Goal: Task Accomplishment & Management: Manage account settings

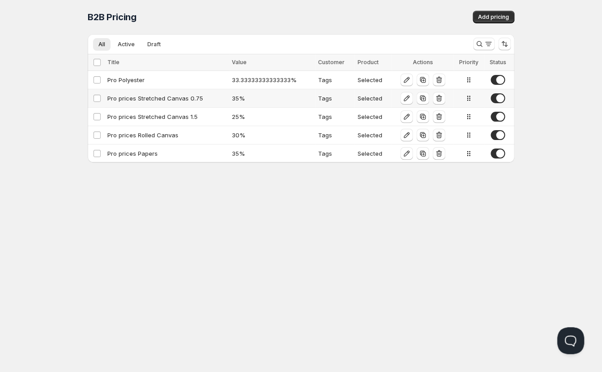
click at [139, 93] on td "Pro prices Stretched Canvas 0.75" at bounding box center [167, 98] width 124 height 18
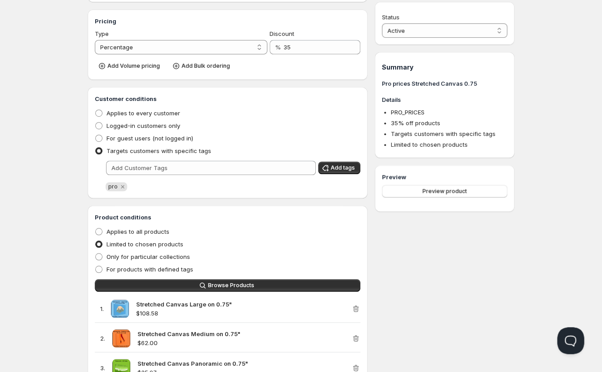
scroll to position [123, 0]
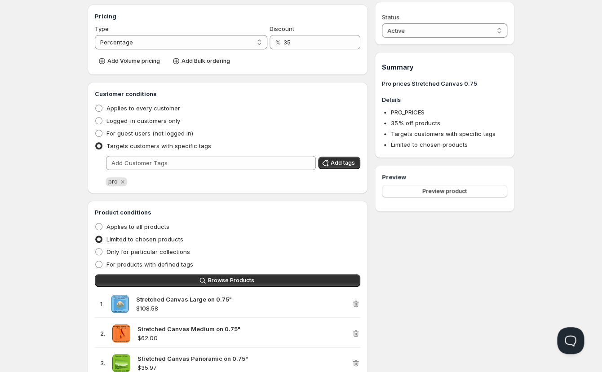
click at [40, 94] on div "Home Pricing Price lists Checkout Forms Submissions Settings Features Plans Pro…" at bounding box center [301, 203] width 602 height 653
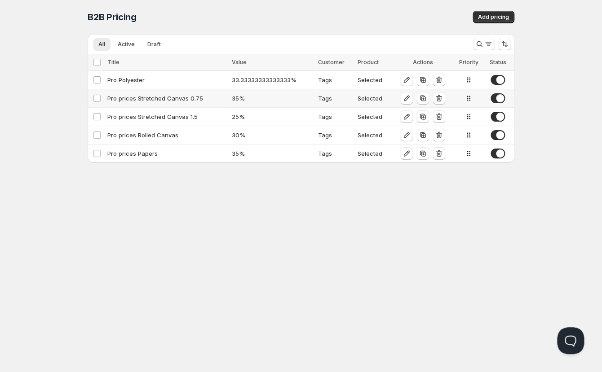
click at [469, 98] on icon at bounding box center [469, 98] width 1 height 1
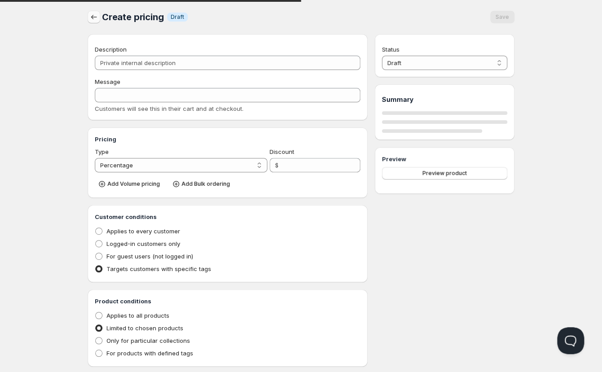
type input "Pro prices Stretched Canvas 0.75"
type input "PRO_PRICES"
type input "35"
radio input "true"
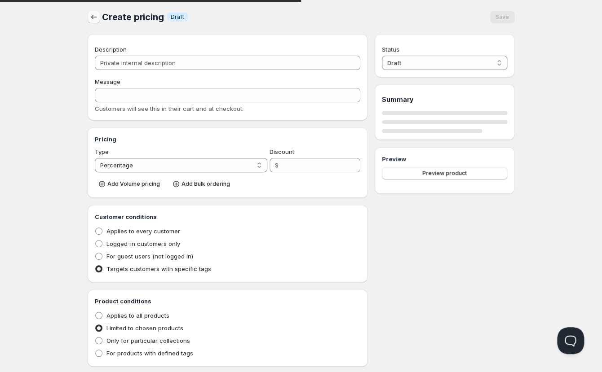
select select "1"
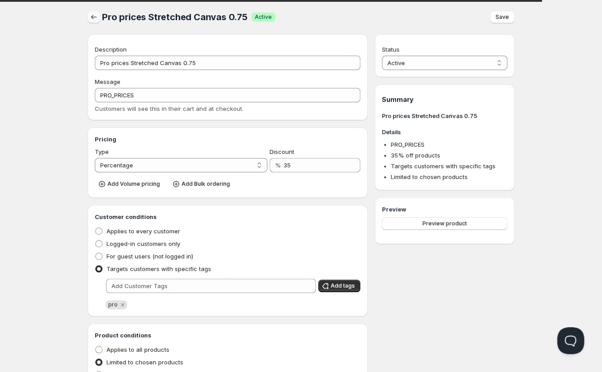
click at [90, 19] on icon "button" at bounding box center [93, 17] width 9 height 9
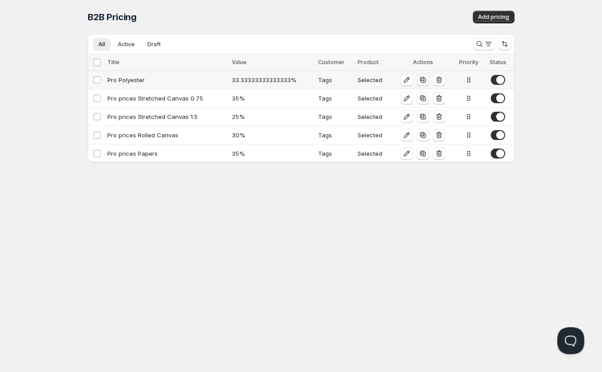
click at [423, 80] on icon "button" at bounding box center [422, 79] width 9 height 9
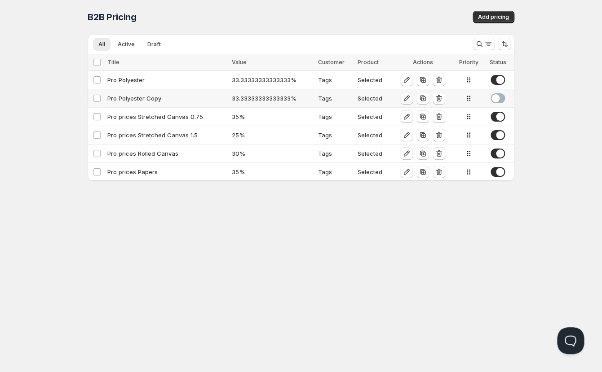
click at [404, 97] on icon "button" at bounding box center [406, 98] width 9 height 9
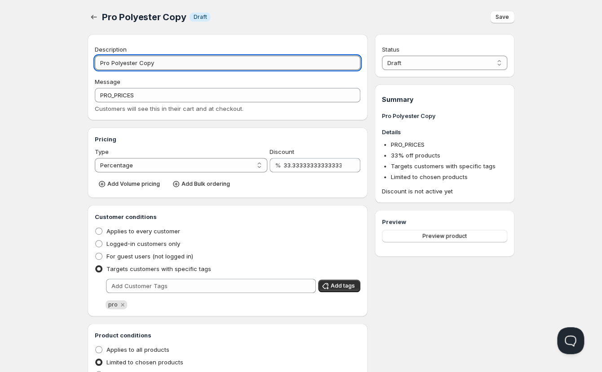
drag, startPoint x: 141, startPoint y: 63, endPoint x: 189, endPoint y: 65, distance: 48.1
click at [189, 65] on input "Pro Polyester Copy" at bounding box center [227, 63] width 265 height 14
type input "Pro Polyester Enc"
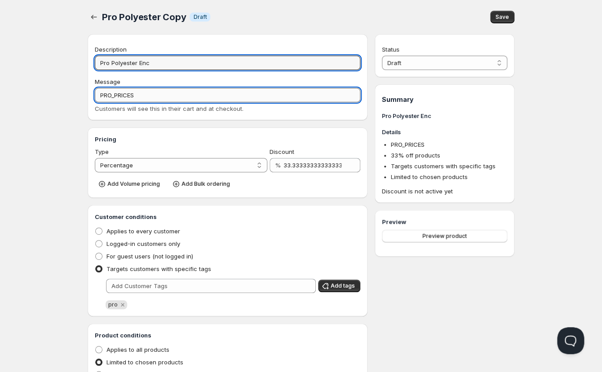
click at [141, 95] on input "PRO_PRICES" at bounding box center [227, 95] width 265 height 14
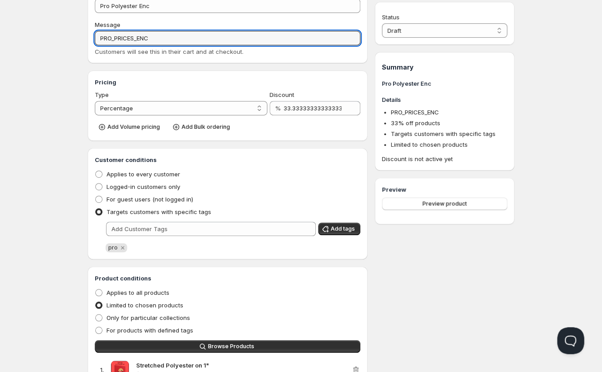
scroll to position [75, 0]
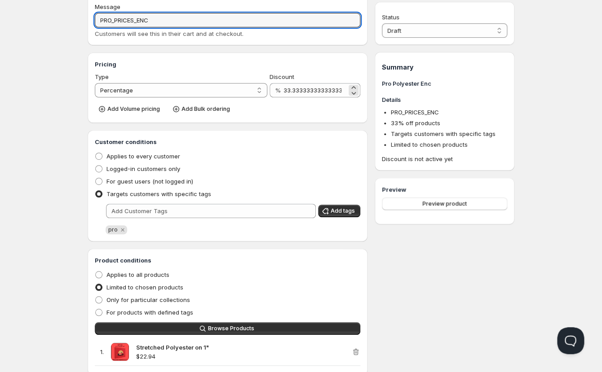
type input "PRO_PRICES_ENC"
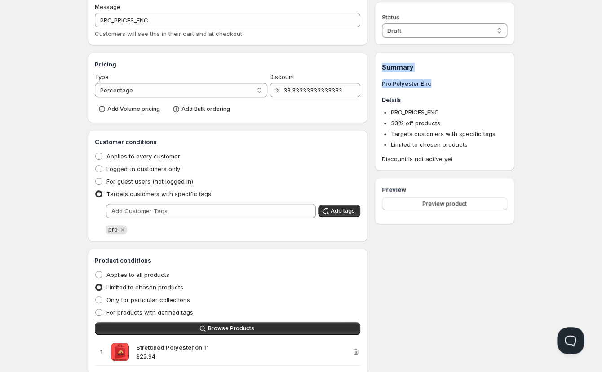
drag, startPoint x: 282, startPoint y: 90, endPoint x: 383, endPoint y: 91, distance: 101.1
click at [383, 91] on div "Description Pro Polyester Enc Message PRO_PRICES_ENC Customers will see this in…" at bounding box center [301, 197] width 427 height 477
click at [328, 90] on input "33.33333333333333" at bounding box center [314, 90] width 63 height 14
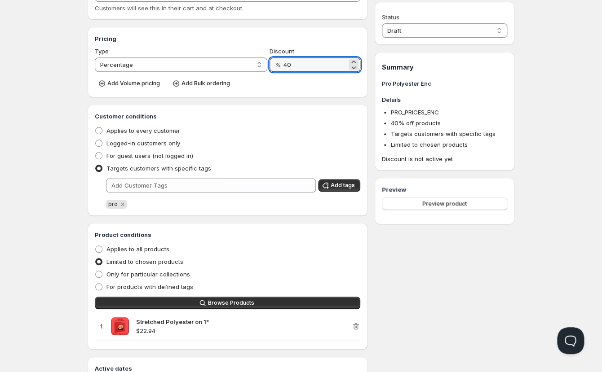
scroll to position [111, 0]
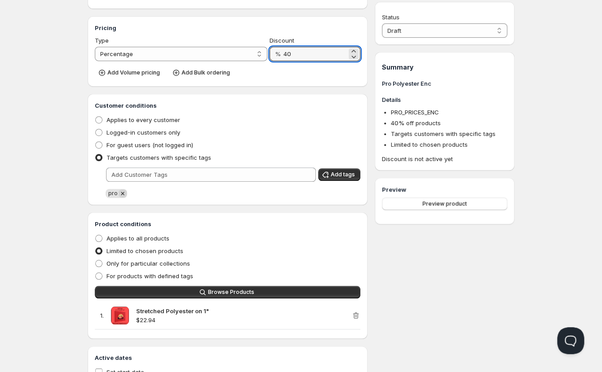
type input "40"
drag, startPoint x: 123, startPoint y: 194, endPoint x: 128, endPoint y: 183, distance: 11.7
click at [123, 193] on icon "Remove pro" at bounding box center [123, 194] width 8 height 8
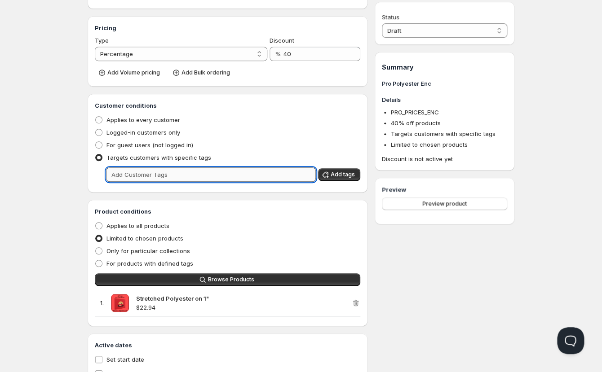
click at [129, 177] on input "text" at bounding box center [211, 175] width 210 height 14
type input "enc"
click at [341, 172] on span "Add tags" at bounding box center [343, 174] width 24 height 7
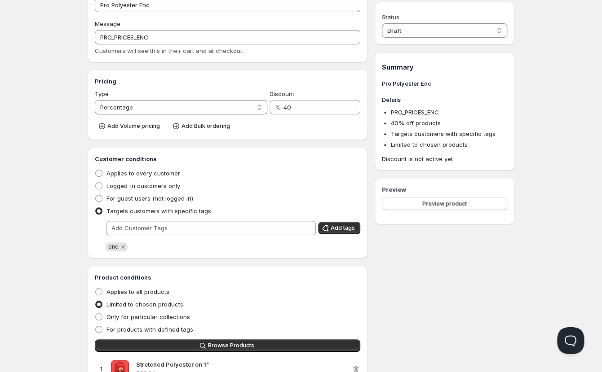
scroll to position [0, 0]
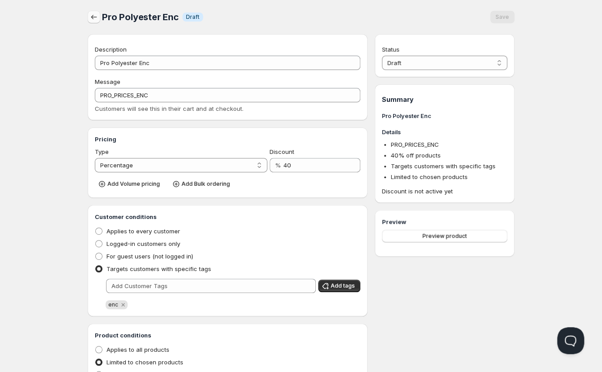
click at [93, 18] on icon "button" at bounding box center [93, 17] width 9 height 9
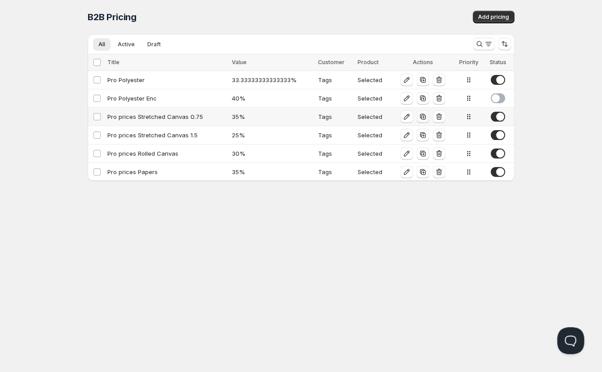
click at [424, 117] on icon "button" at bounding box center [422, 116] width 9 height 9
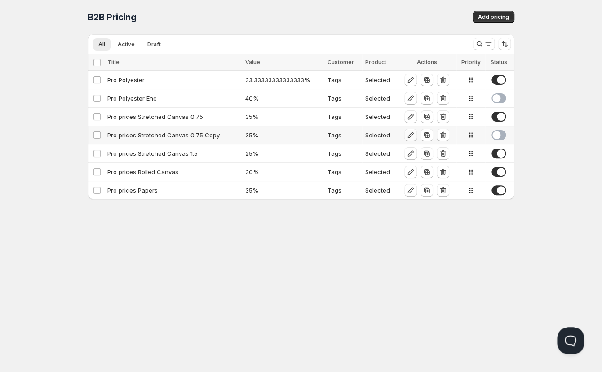
click at [412, 134] on icon "button" at bounding box center [411, 136] width 6 height 6
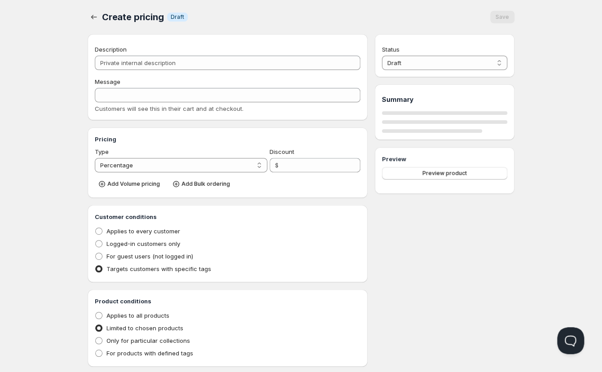
type input "Pro prices Stretched Canvas 0.75 Copy"
type input "PRO_PRICES"
type input "35"
radio input "true"
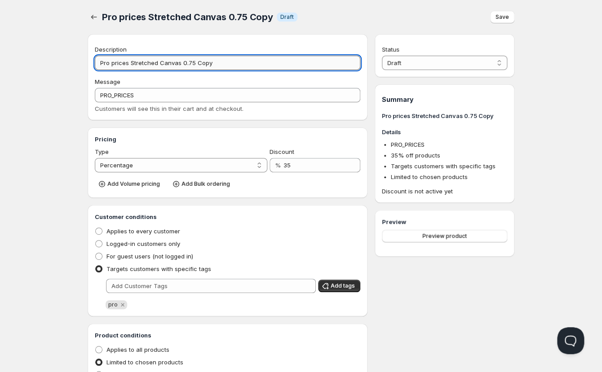
drag, startPoint x: 195, startPoint y: 63, endPoint x: 246, endPoint y: 68, distance: 50.6
click at [246, 68] on input "Pro prices Stretched Canvas 0.75 Copy" at bounding box center [227, 63] width 265 height 14
type input "Pro prices Stretched Canvas 0.75 Enc"
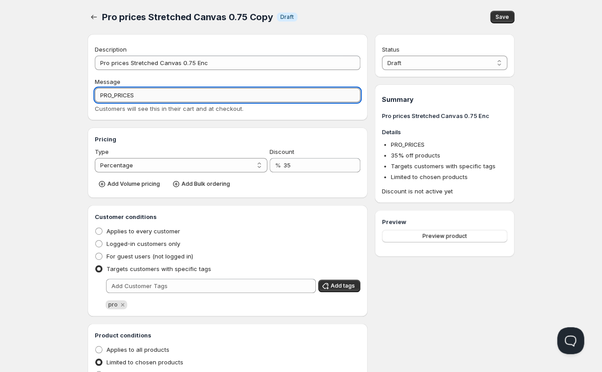
click at [154, 94] on input "PRO_PRICES" at bounding box center [227, 95] width 265 height 14
type input "PRO_PRICES_ENC"
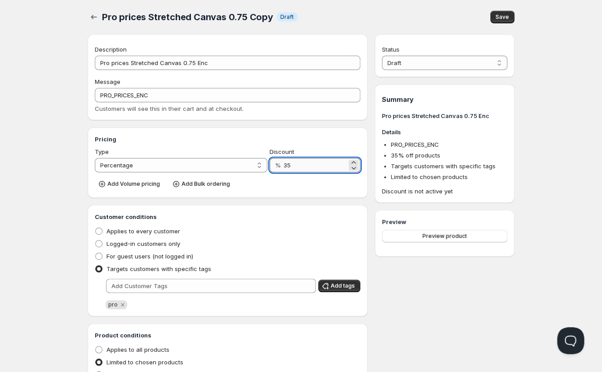
drag, startPoint x: 295, startPoint y: 167, endPoint x: 261, endPoint y: 163, distance: 34.8
click at [283, 163] on input "35" at bounding box center [314, 165] width 63 height 14
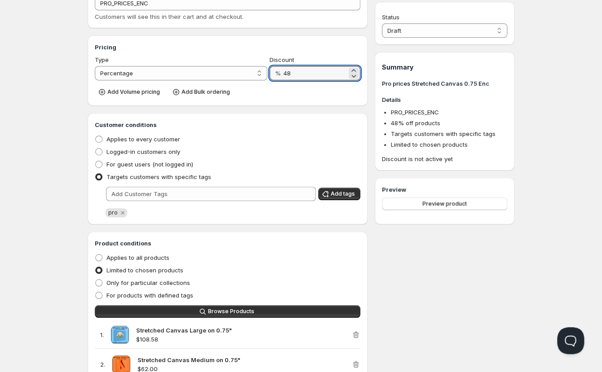
scroll to position [96, 0]
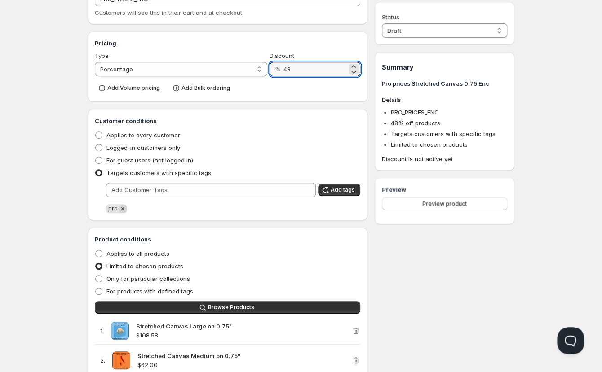
type input "48"
drag, startPoint x: 121, startPoint y: 208, endPoint x: 133, endPoint y: 201, distance: 13.3
click at [122, 208] on icon "Remove pro" at bounding box center [123, 209] width 8 height 8
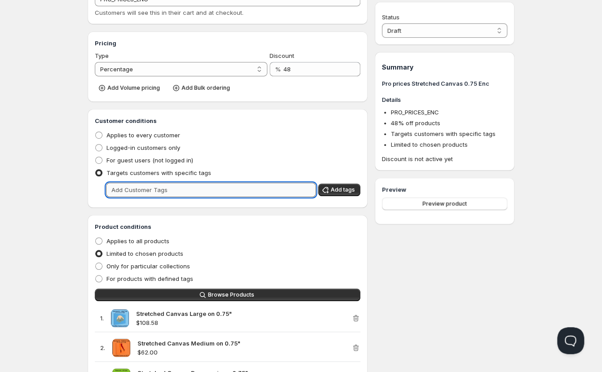
click at [133, 193] on input "text" at bounding box center [211, 190] width 210 height 14
type input "enc"
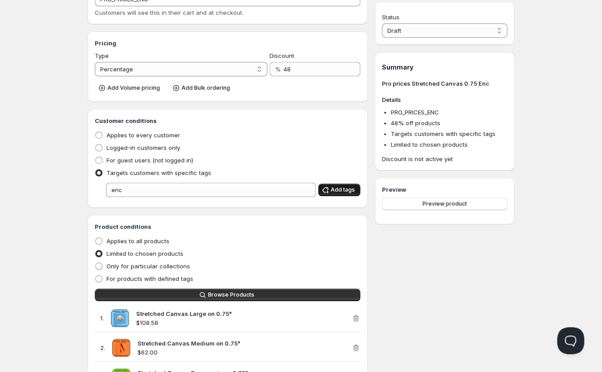
click at [345, 186] on button "Add tags" at bounding box center [339, 190] width 42 height 13
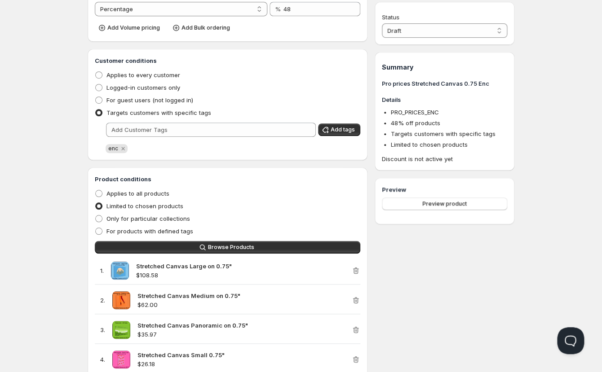
scroll to position [0, 0]
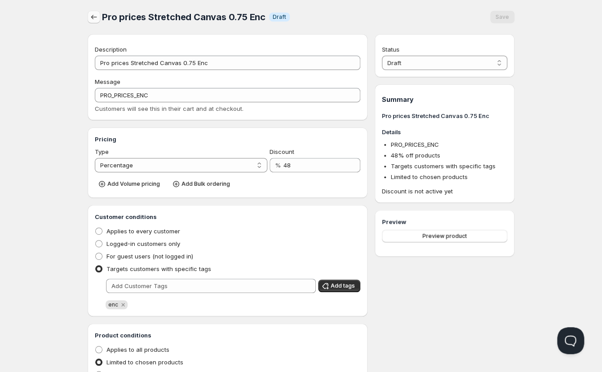
click at [95, 18] on icon "button" at bounding box center [93, 17] width 9 height 9
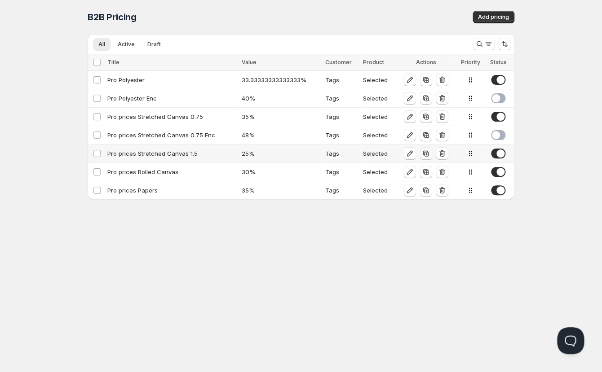
click at [424, 153] on icon "button" at bounding box center [426, 154] width 6 height 6
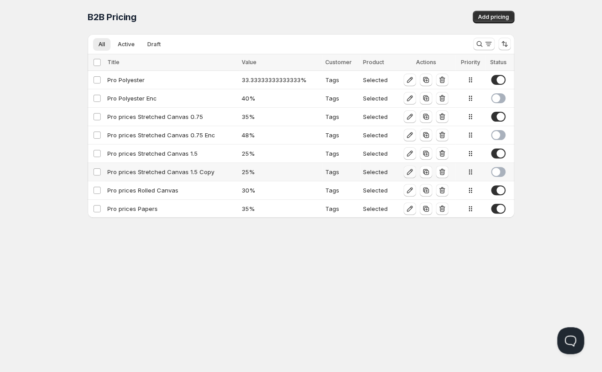
click at [410, 171] on icon "button" at bounding box center [409, 172] width 9 height 9
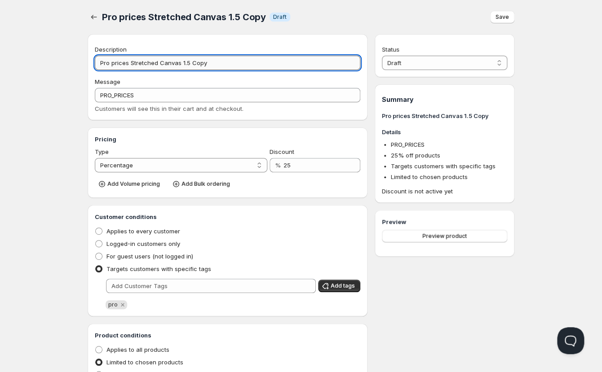
drag, startPoint x: 199, startPoint y: 62, endPoint x: 235, endPoint y: 65, distance: 35.7
click at [234, 65] on input "Pro prices Stretched Canvas 1.5 Copy" at bounding box center [227, 63] width 265 height 14
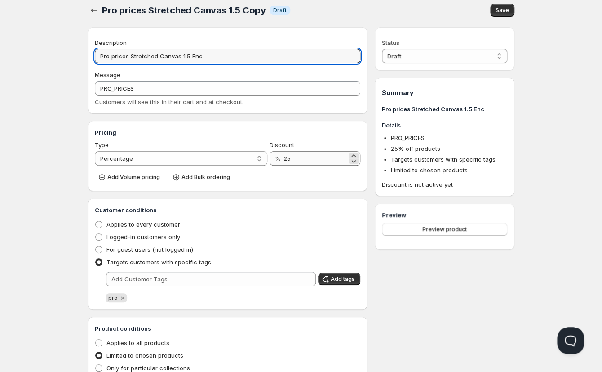
type input "Pro prices Stretched Canvas 1.5 Enc"
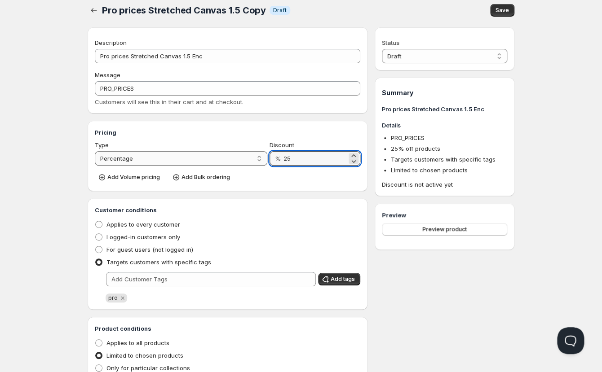
drag, startPoint x: 271, startPoint y: 156, endPoint x: 264, endPoint y: 157, distance: 7.6
click at [283, 156] on input "25" at bounding box center [314, 158] width 63 height 14
type input "40"
drag, startPoint x: 122, startPoint y: 300, endPoint x: 130, endPoint y: 290, distance: 12.1
click at [123, 299] on icon "Remove pro" at bounding box center [123, 298] width 8 height 8
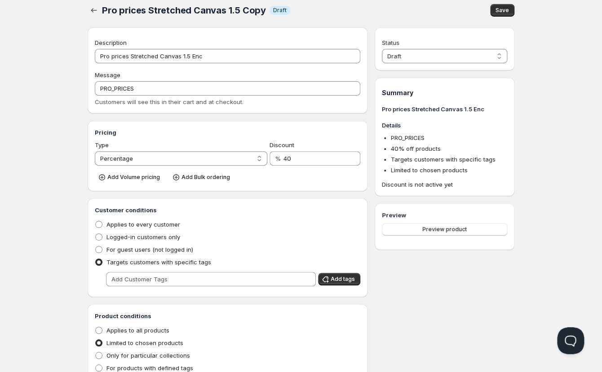
click at [132, 287] on div "Customer conditions Applies to every customer Logged-in customers only For gues…" at bounding box center [227, 248] width 265 height 84
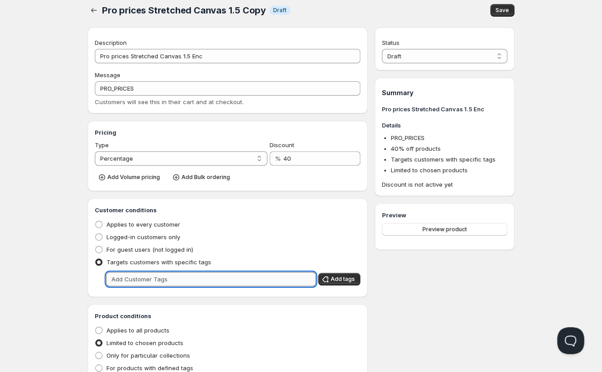
click at [137, 278] on input "text" at bounding box center [211, 279] width 210 height 14
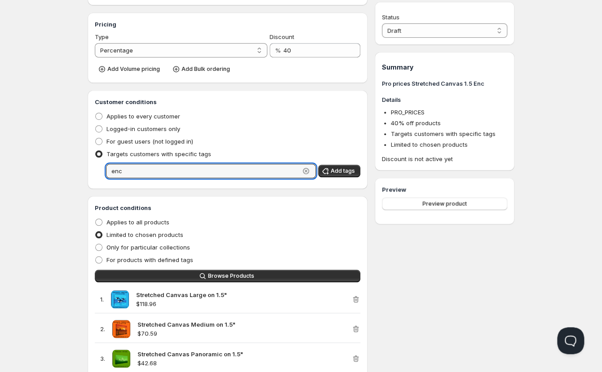
scroll to position [0, 0]
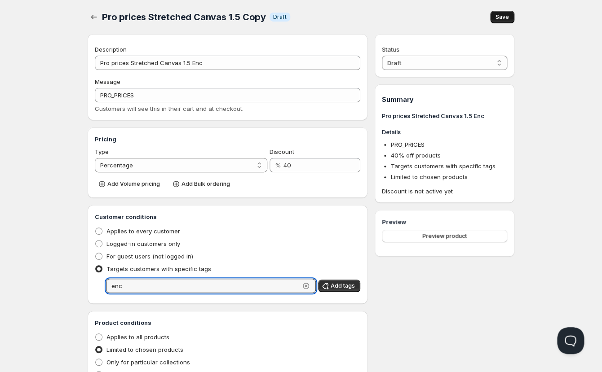
type input "enc"
click at [504, 13] on button "Save" at bounding box center [502, 17] width 24 height 13
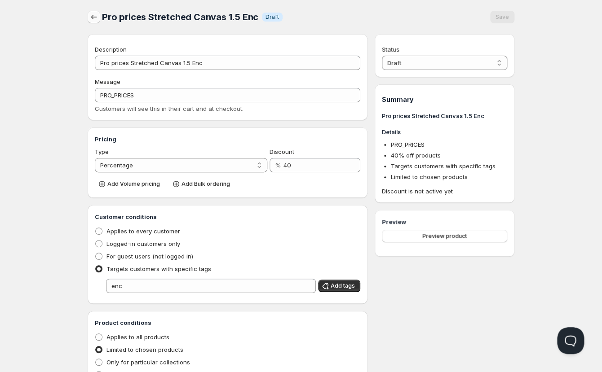
click at [94, 18] on icon "button" at bounding box center [93, 17] width 9 height 9
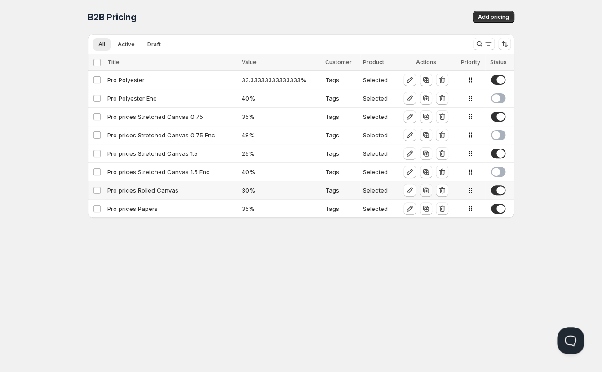
click at [426, 190] on icon "button" at bounding box center [425, 190] width 9 height 9
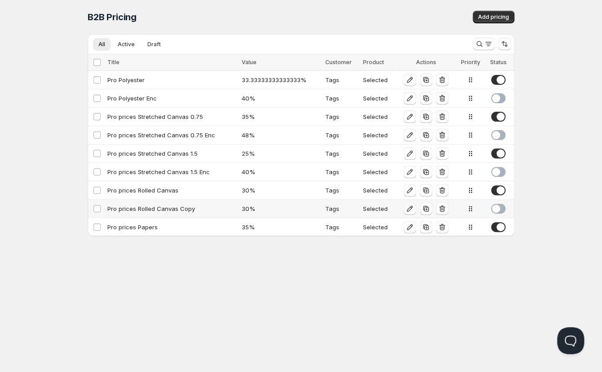
click at [409, 208] on icon "button" at bounding box center [409, 208] width 9 height 9
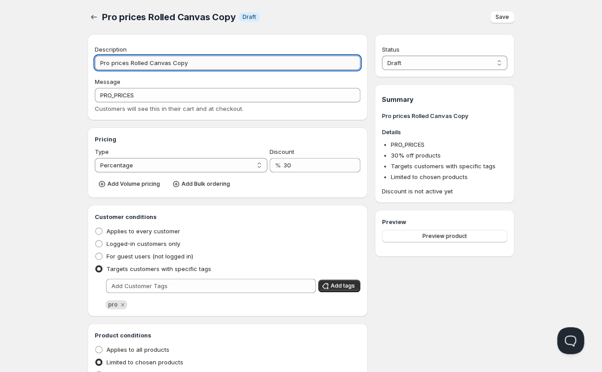
drag, startPoint x: 173, startPoint y: 62, endPoint x: 224, endPoint y: 65, distance: 51.3
click at [224, 65] on input "Pro prices Rolled Canvas Copy" at bounding box center [227, 63] width 265 height 14
type input "Pro prices Rolled Canvas Enc"
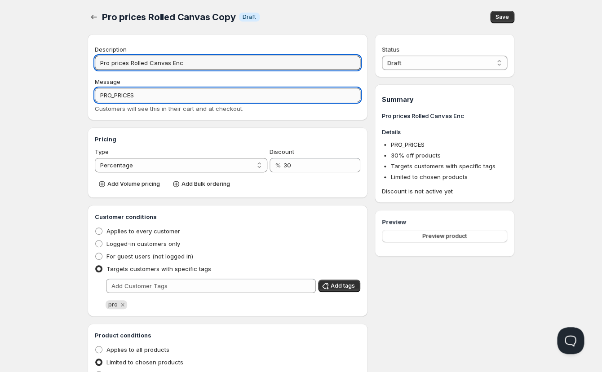
click at [153, 93] on input "PRO_PRICES" at bounding box center [227, 95] width 265 height 14
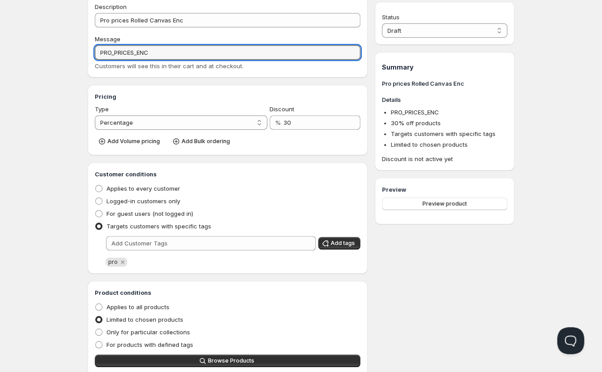
scroll to position [51, 0]
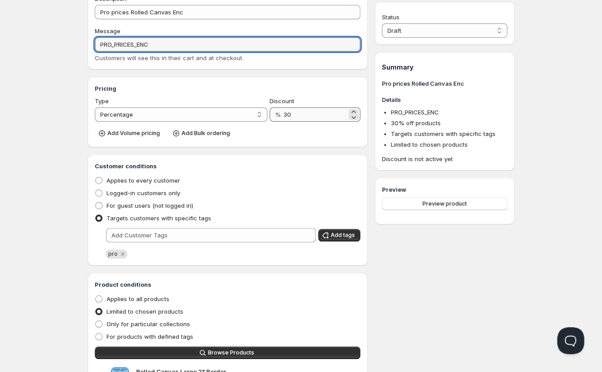
type input "PRO_PRICES_ENC"
drag, startPoint x: 278, startPoint y: 112, endPoint x: 269, endPoint y: 111, distance: 9.0
click at [283, 111] on input "30" at bounding box center [314, 114] width 63 height 14
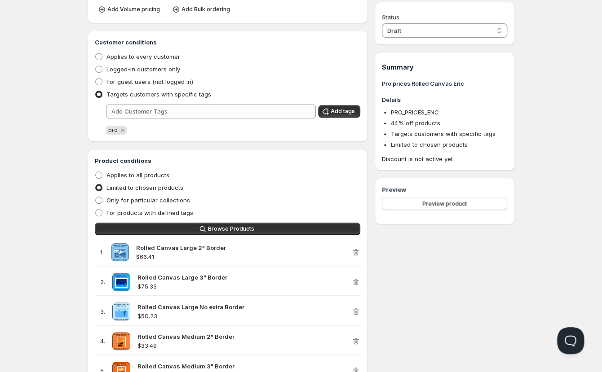
scroll to position [179, 0]
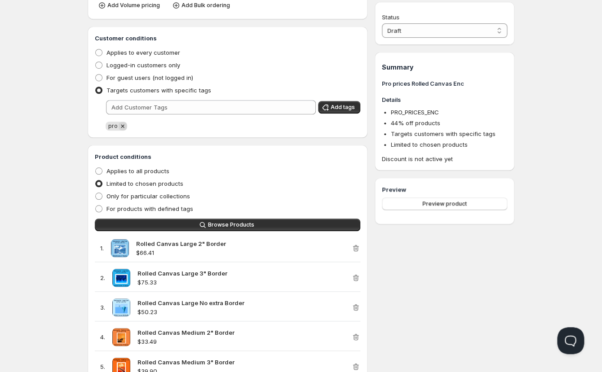
type input "44"
drag, startPoint x: 120, startPoint y: 125, endPoint x: 134, endPoint y: 116, distance: 16.7
click at [120, 124] on icon "Remove pro" at bounding box center [123, 126] width 8 height 8
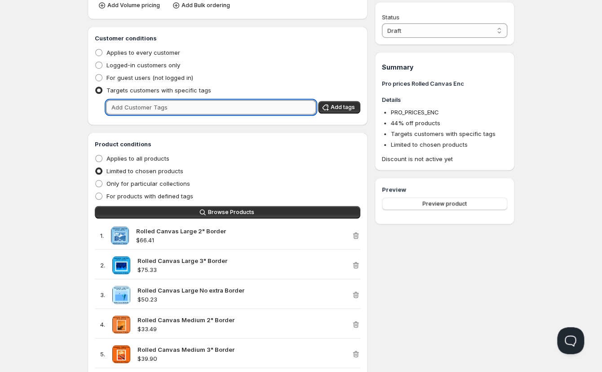
click at [137, 107] on input "text" at bounding box center [211, 107] width 210 height 14
type input "enc"
click at [441, 256] on div "Status Draft Active Draft Summary Pro prices Rolled Canvas Enc Details PRO_PRIC…" at bounding box center [445, 295] width 140 height 880
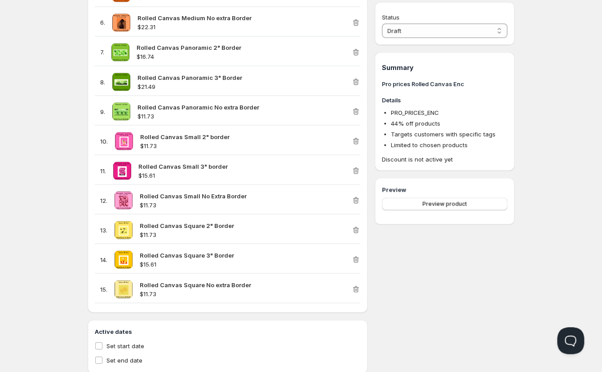
scroll to position [0, 0]
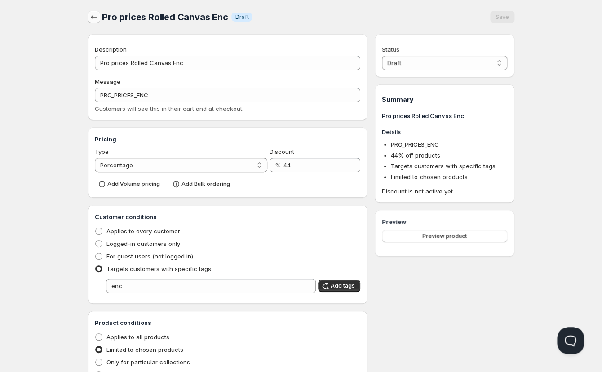
click at [92, 16] on icon "button" at bounding box center [93, 17] width 9 height 9
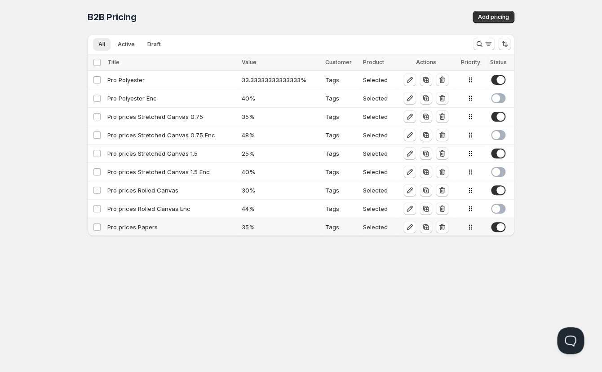
click at [424, 227] on icon "button" at bounding box center [426, 228] width 6 height 6
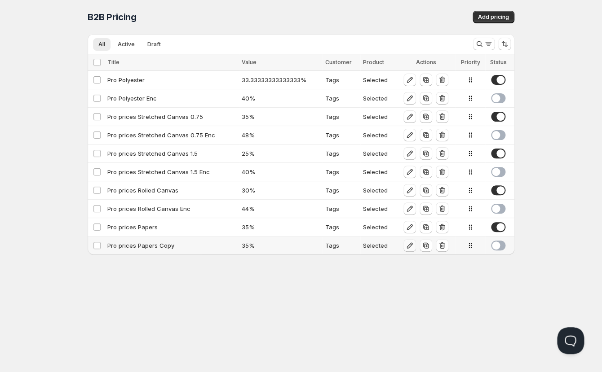
click at [408, 246] on icon "button" at bounding box center [410, 246] width 6 height 6
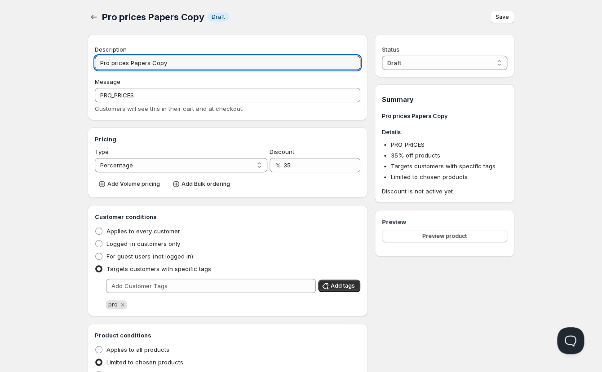
drag, startPoint x: 153, startPoint y: 62, endPoint x: 216, endPoint y: 71, distance: 63.5
click at [216, 70] on input "Pro prices Papers Copy" at bounding box center [227, 63] width 265 height 14
type input "Pro prices Papers Enc"
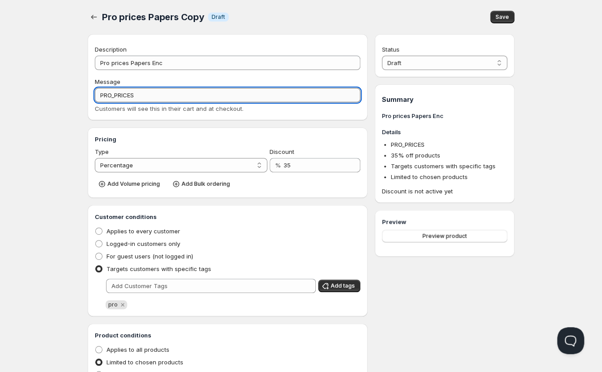
click at [143, 94] on input "PRO_PRICES" at bounding box center [227, 95] width 265 height 14
type input "PRO_PRICES_ENC"
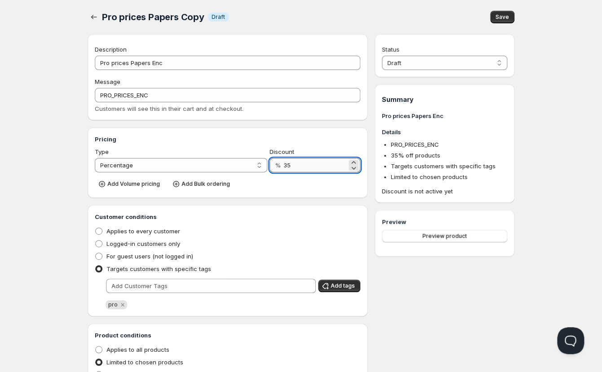
drag, startPoint x: 299, startPoint y: 166, endPoint x: 292, endPoint y: 166, distance: 7.2
click at [292, 166] on input "35" at bounding box center [314, 165] width 63 height 14
type input "48"
drag, startPoint x: 123, startPoint y: 304, endPoint x: 138, endPoint y: 294, distance: 18.2
click at [124, 304] on icon "Remove pro" at bounding box center [123, 305] width 8 height 8
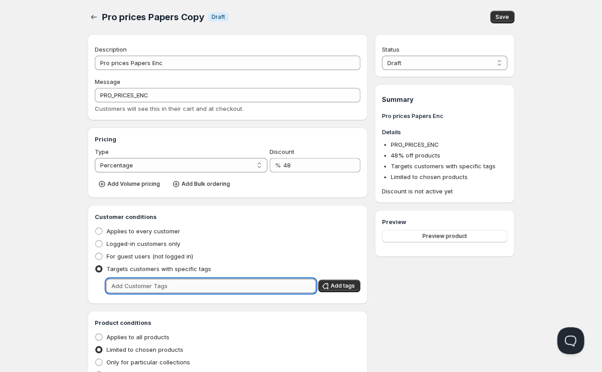
click at [139, 288] on input "text" at bounding box center [211, 286] width 210 height 14
type input "enc"
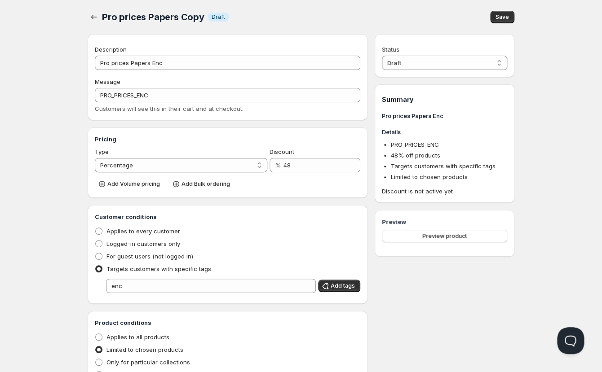
click at [507, 16] on span "Save" at bounding box center [501, 16] width 13 height 7
click at [339, 287] on span "Add tags" at bounding box center [343, 286] width 24 height 7
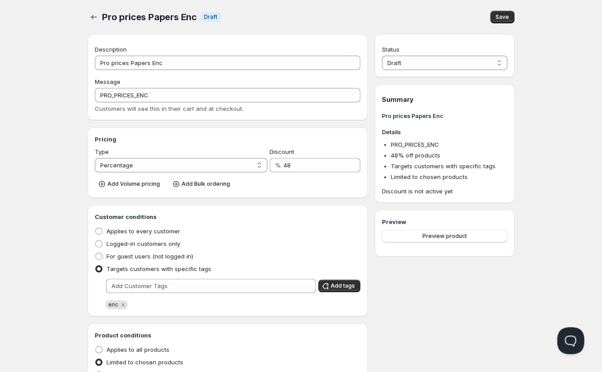
drag, startPoint x: 506, startPoint y: 18, endPoint x: 446, endPoint y: 4, distance: 61.8
click at [506, 18] on span "Save" at bounding box center [501, 16] width 13 height 7
click at [95, 19] on icon "button" at bounding box center [93, 17] width 9 height 9
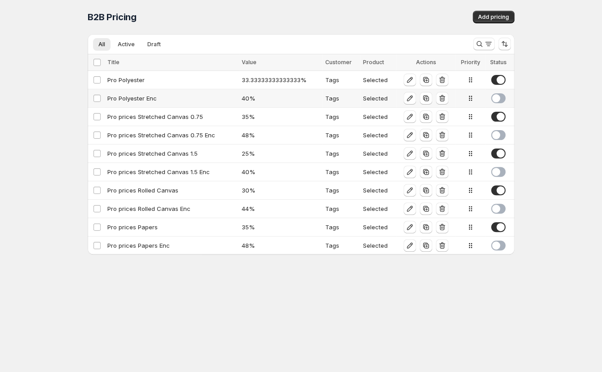
drag, startPoint x: 502, startPoint y: 96, endPoint x: 504, endPoint y: 110, distance: 14.1
click at [502, 97] on span at bounding box center [498, 98] width 14 height 10
drag, startPoint x: 501, startPoint y: 133, endPoint x: 500, endPoint y: 146, distance: 13.1
click at [501, 134] on span at bounding box center [498, 135] width 14 height 10
drag, startPoint x: 496, startPoint y: 172, endPoint x: 504, endPoint y: 185, distance: 14.3
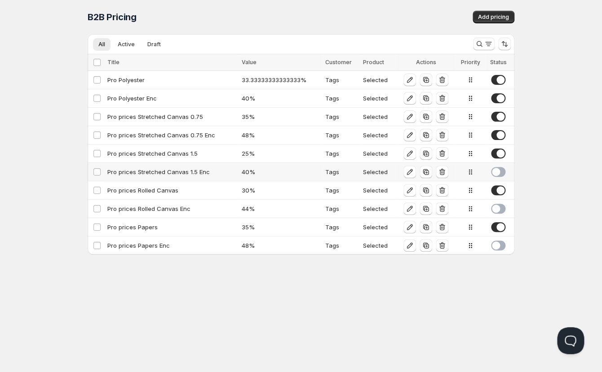
click at [498, 172] on span at bounding box center [498, 172] width 14 height 10
drag, startPoint x: 502, startPoint y: 207, endPoint x: 502, endPoint y: 219, distance: 11.7
click at [502, 207] on span at bounding box center [498, 209] width 14 height 10
drag, startPoint x: 500, startPoint y: 243, endPoint x: 551, endPoint y: 250, distance: 51.6
click at [500, 243] on span at bounding box center [498, 246] width 14 height 10
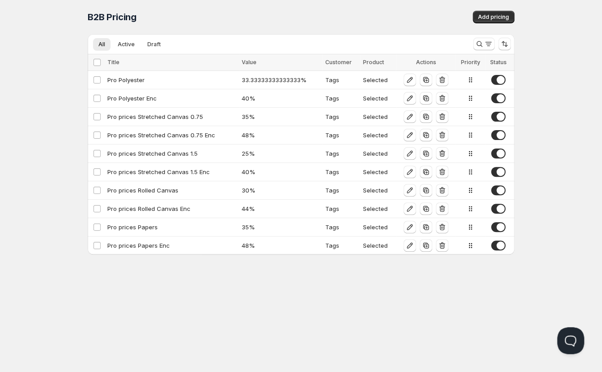
drag, startPoint x: 62, startPoint y: 5, endPoint x: 18, endPoint y: 7, distance: 43.2
click at [60, 5] on div "Home Pricing Price lists Checkout Forms Submissions Settings Features Plans B2B…" at bounding box center [301, 186] width 602 height 372
click at [407, 172] on icon "button" at bounding box center [409, 172] width 9 height 9
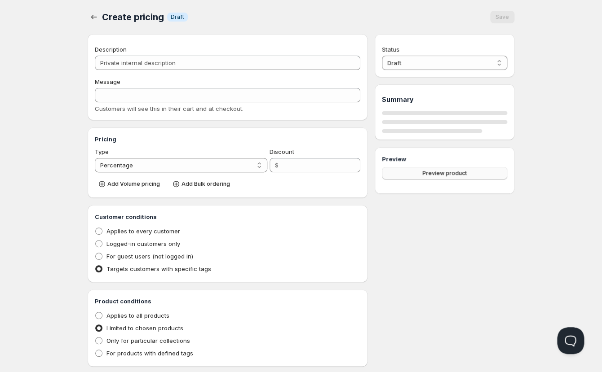
type input "Pro prices Stretched Canvas 1.5 Enc"
type input "PRO_PRICES"
type input "40"
radio input "true"
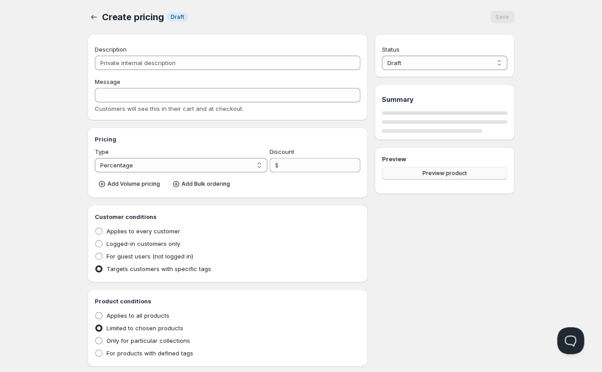
select select "1"
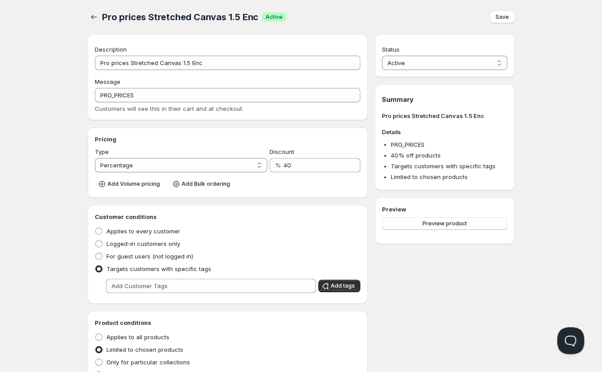
click at [62, 61] on div "Home Pricing Price lists Checkout Forms Submissions Settings Features Plans Pro…" at bounding box center [301, 320] width 602 height 640
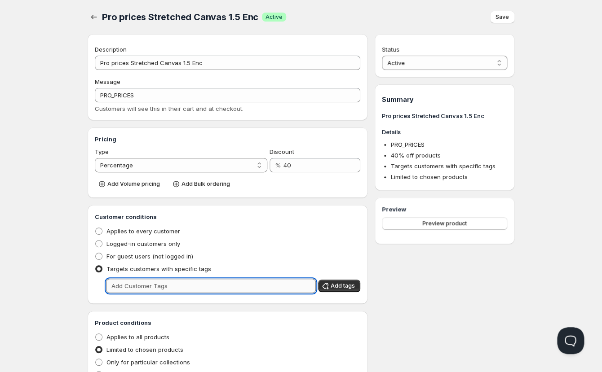
click at [159, 291] on input "text" at bounding box center [211, 286] width 210 height 14
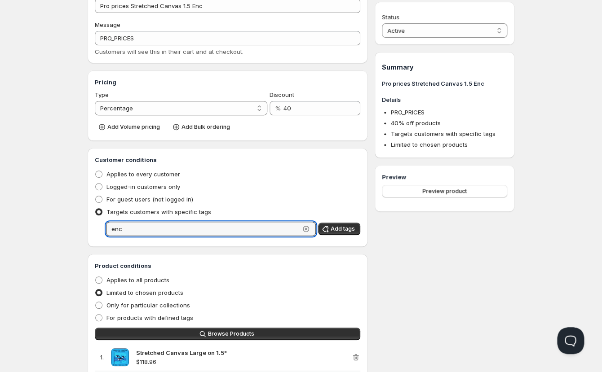
scroll to position [57, 0]
type input "enc"
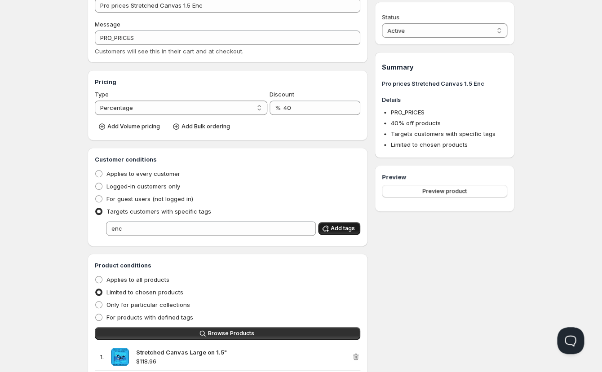
click at [342, 230] on span "Add tags" at bounding box center [343, 228] width 24 height 7
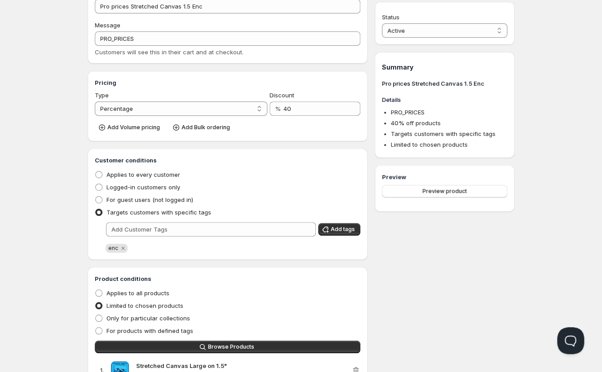
scroll to position [0, 0]
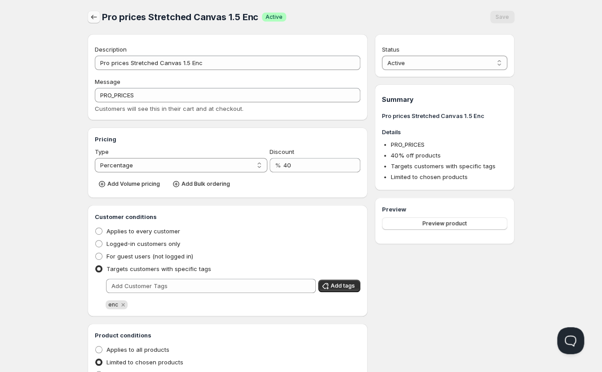
click at [93, 20] on icon "button" at bounding box center [93, 17] width 9 height 9
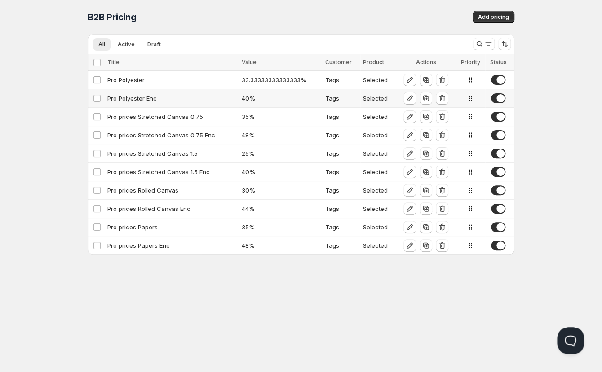
click at [172, 102] on div "Pro Polyester Enc" at bounding box center [171, 98] width 129 height 9
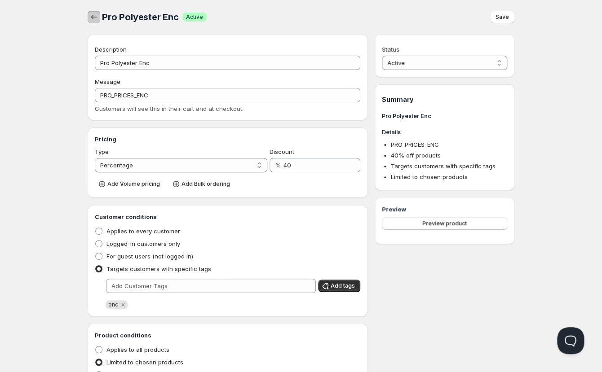
click at [92, 18] on icon "button" at bounding box center [94, 17] width 6 height 4
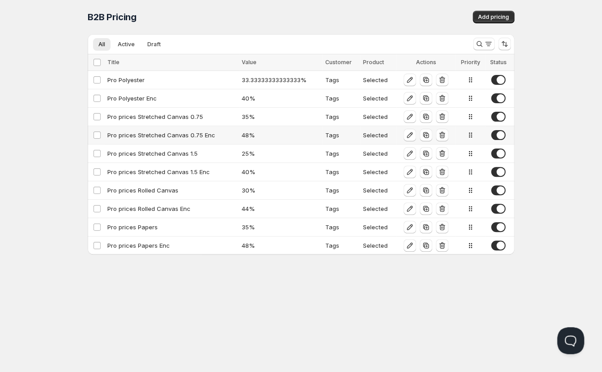
click at [170, 134] on div "Pro prices Stretched Canvas 0.75 Enc" at bounding box center [171, 135] width 129 height 9
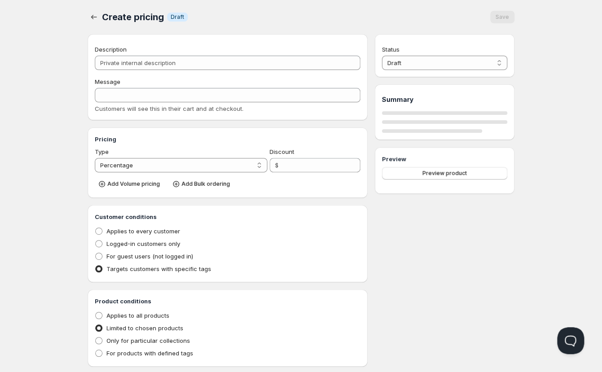
type input "Pro prices Stretched Canvas 0.75 Enc"
type input "PRO_PRICES_ENC"
type input "48"
radio input "true"
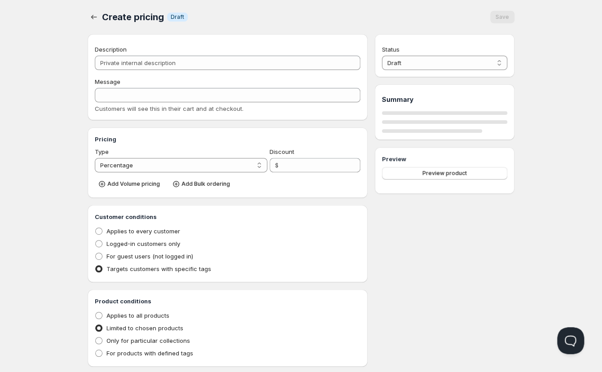
select select "1"
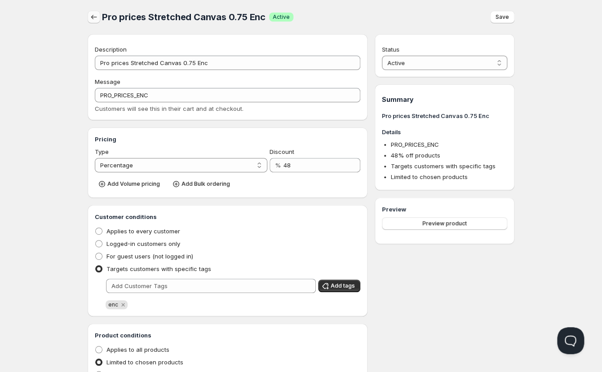
click at [92, 12] on button "button" at bounding box center [94, 17] width 13 height 13
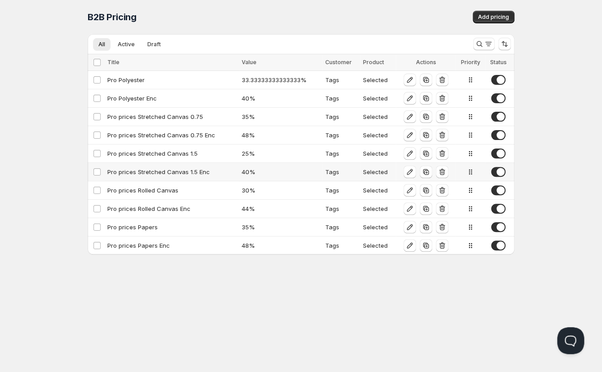
click at [162, 168] on div "Pro prices Stretched Canvas 1.5 Enc" at bounding box center [171, 172] width 129 height 9
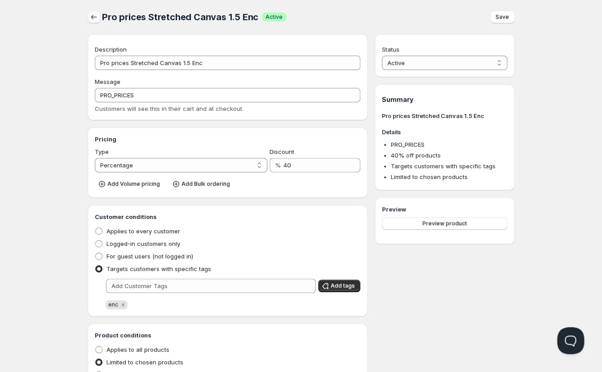
click at [93, 18] on icon "button" at bounding box center [94, 17] width 6 height 4
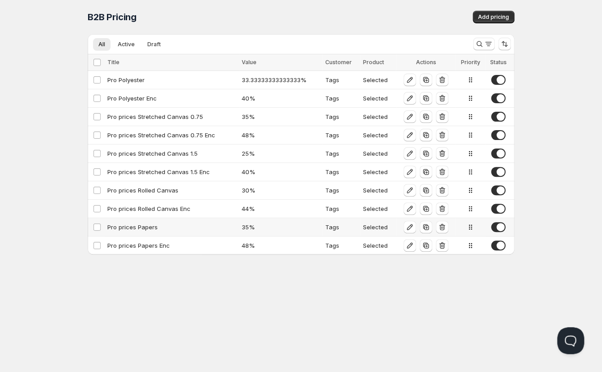
click at [142, 225] on div "Pro prices Papers" at bounding box center [171, 227] width 129 height 9
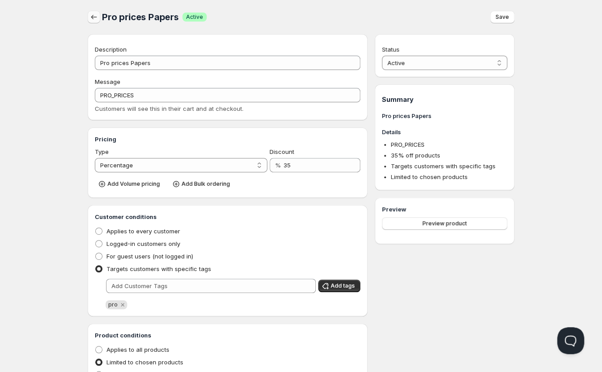
click at [92, 19] on icon "button" at bounding box center [93, 17] width 9 height 9
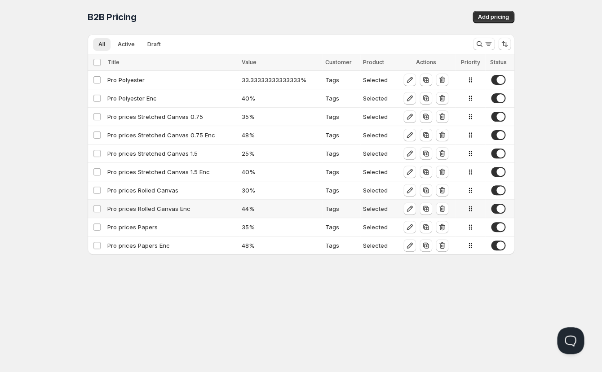
click at [165, 208] on div "Pro prices Rolled Canvas Enc" at bounding box center [171, 208] width 129 height 9
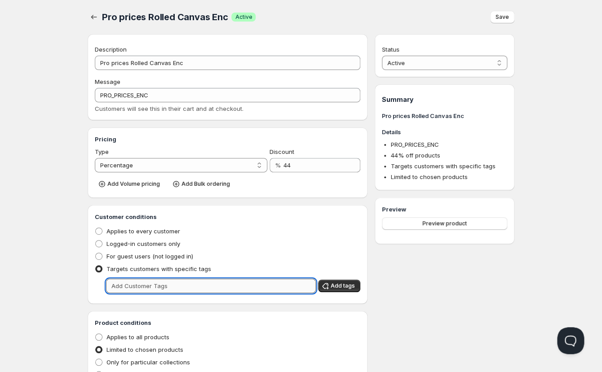
click at [140, 286] on input "text" at bounding box center [211, 286] width 210 height 14
type input "enc"
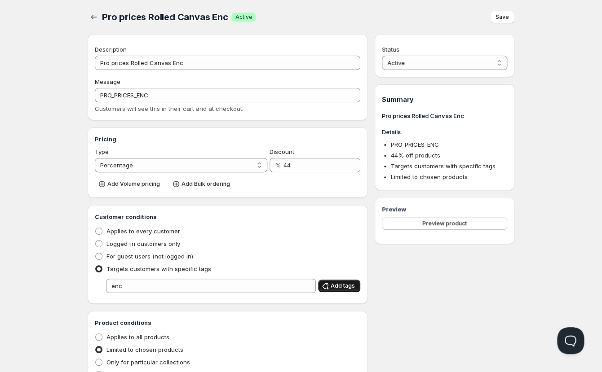
click at [340, 286] on span "Add tags" at bounding box center [343, 286] width 24 height 7
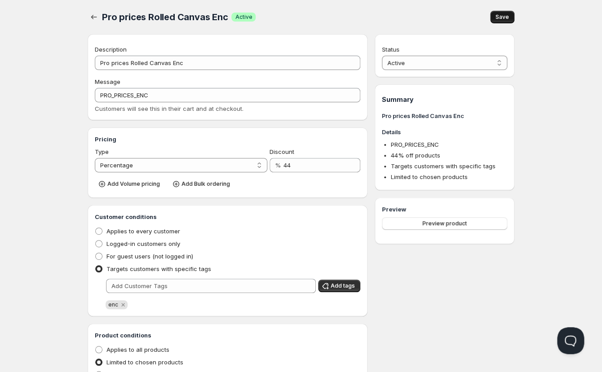
click at [501, 17] on span "Save" at bounding box center [501, 16] width 13 height 7
click at [89, 16] on button "button" at bounding box center [94, 17] width 13 height 13
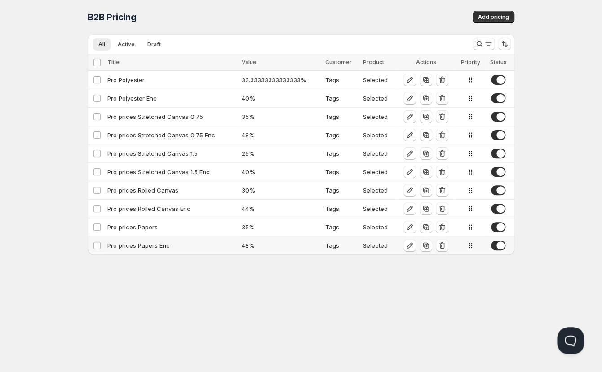
click at [146, 245] on div "Pro prices Papers Enc" at bounding box center [171, 245] width 129 height 9
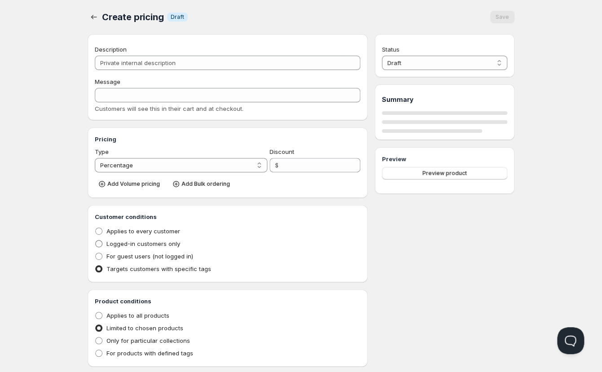
type input "Pro prices Papers Enc"
type input "PRO_PRICES_ENC"
type input "48"
radio input "true"
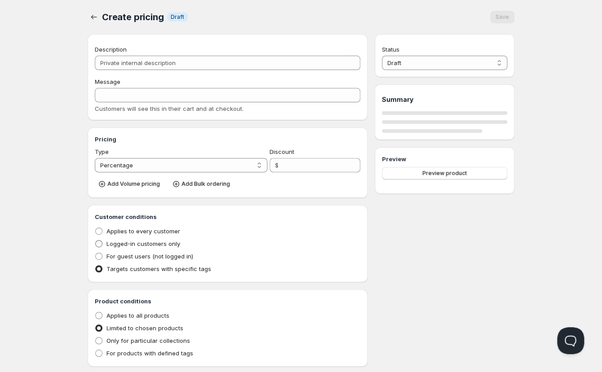
select select "1"
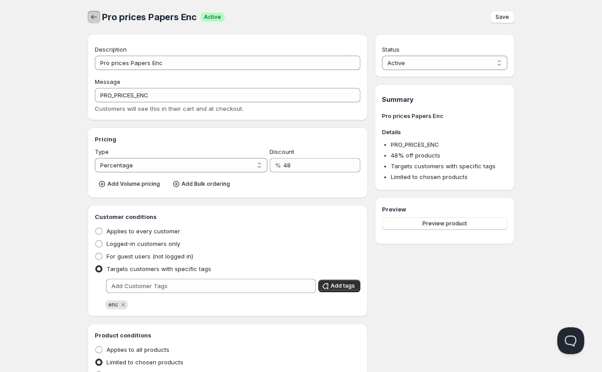
click at [92, 16] on icon "button" at bounding box center [93, 17] width 9 height 9
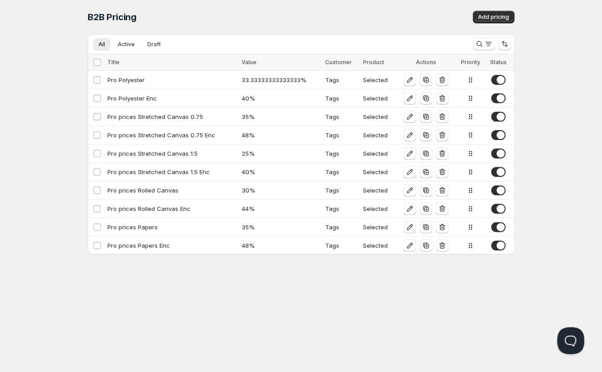
click at [217, 12] on div "B2B Pricing" at bounding box center [194, 17] width 213 height 13
click at [133, 246] on div "Pro prices Papers Enc" at bounding box center [171, 245] width 129 height 9
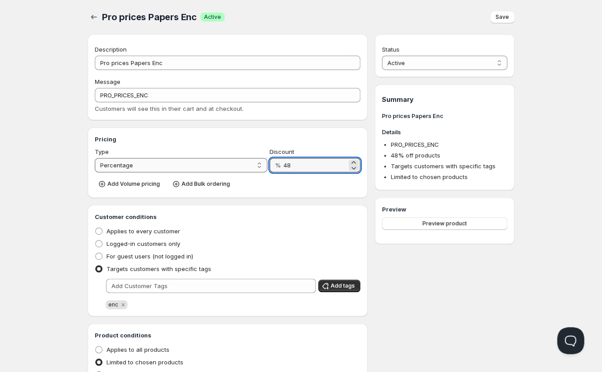
drag, startPoint x: 296, startPoint y: 166, endPoint x: 254, endPoint y: 161, distance: 42.5
click at [283, 159] on input "48" at bounding box center [314, 165] width 63 height 14
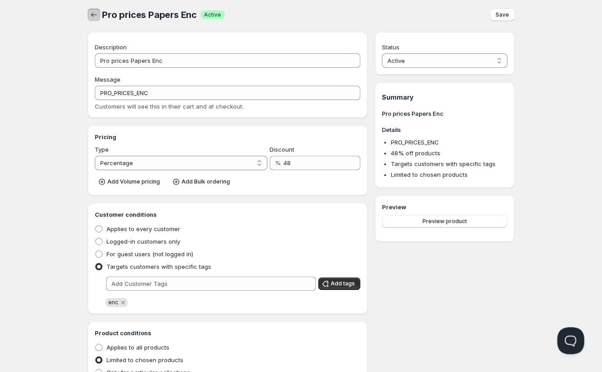
click at [97, 11] on button "button" at bounding box center [94, 15] width 13 height 13
